Goal: Ask a question

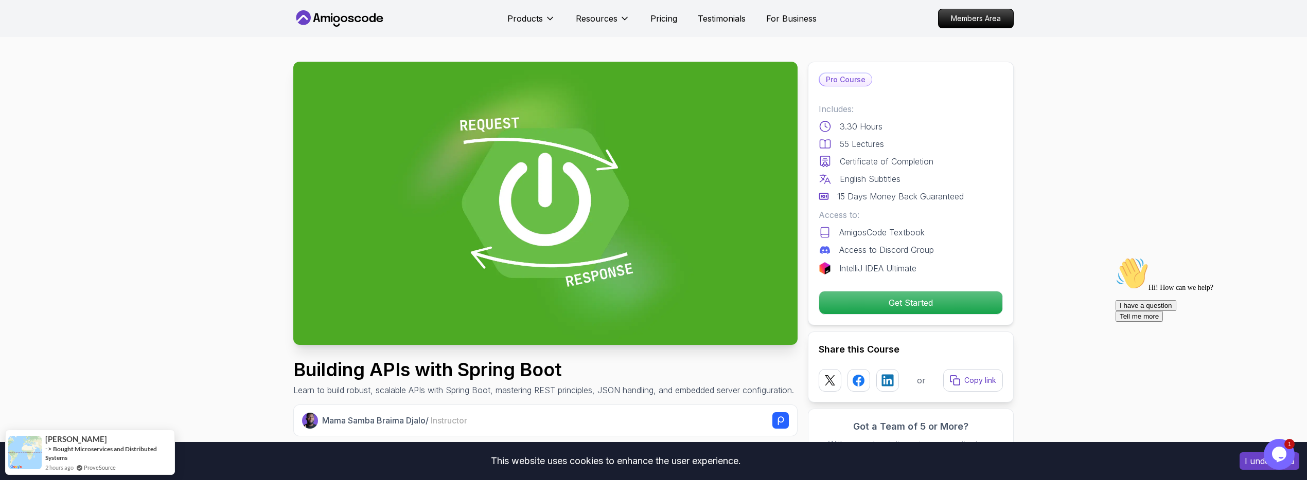
click at [1115, 257] on icon "Chat attention grabber" at bounding box center [1115, 257] width 0 height 0
click at [1300, 421] on icon "Close" at bounding box center [1299, 420] width 9 height 9
click at [1273, 455] on icon "Chat widget" at bounding box center [1279, 454] width 14 height 15
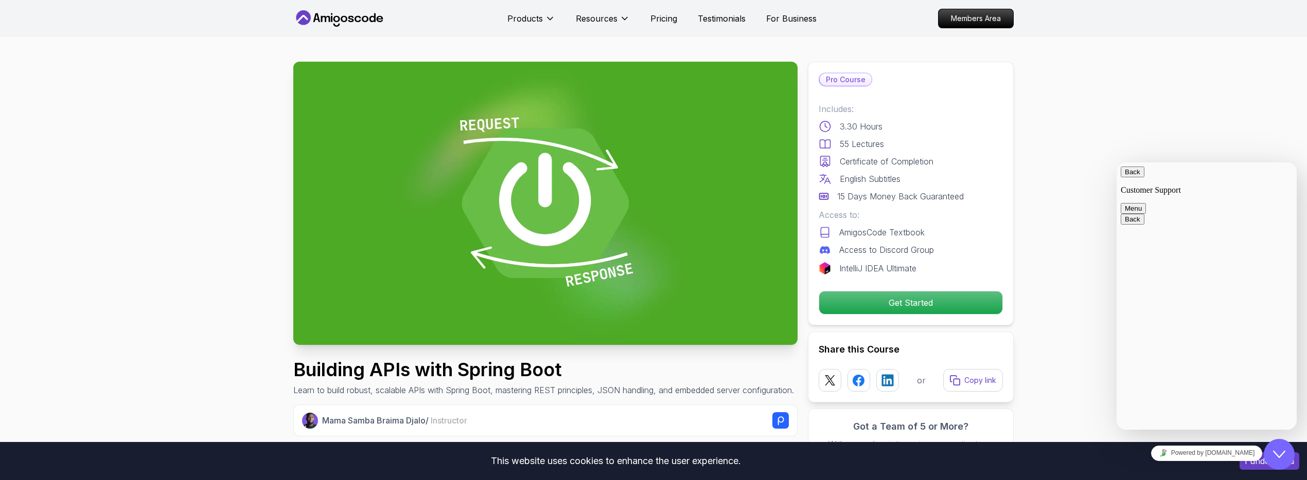
click at [1152, 186] on p "Customer Support" at bounding box center [1206, 190] width 172 height 9
click at [1274, 457] on icon "Close Chat This icon closes the chat window." at bounding box center [1279, 455] width 12 height 12
